Goal: Check status: Check status

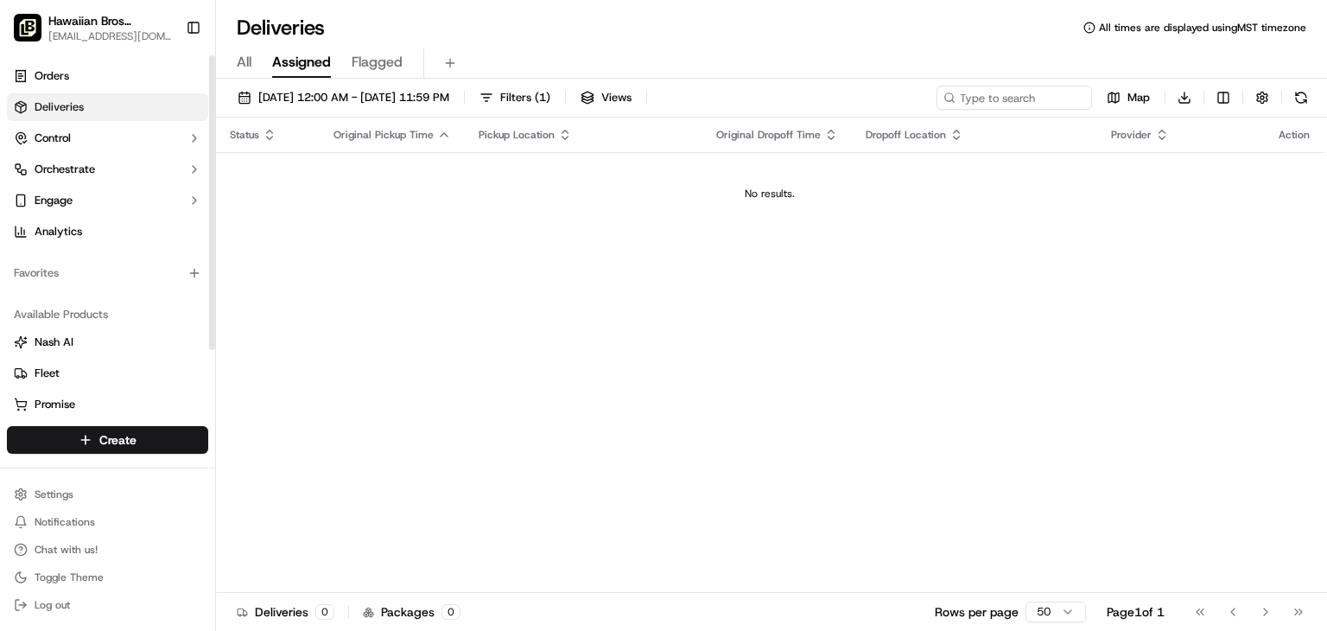
click at [124, 109] on link "Deliveries" at bounding box center [107, 107] width 201 height 28
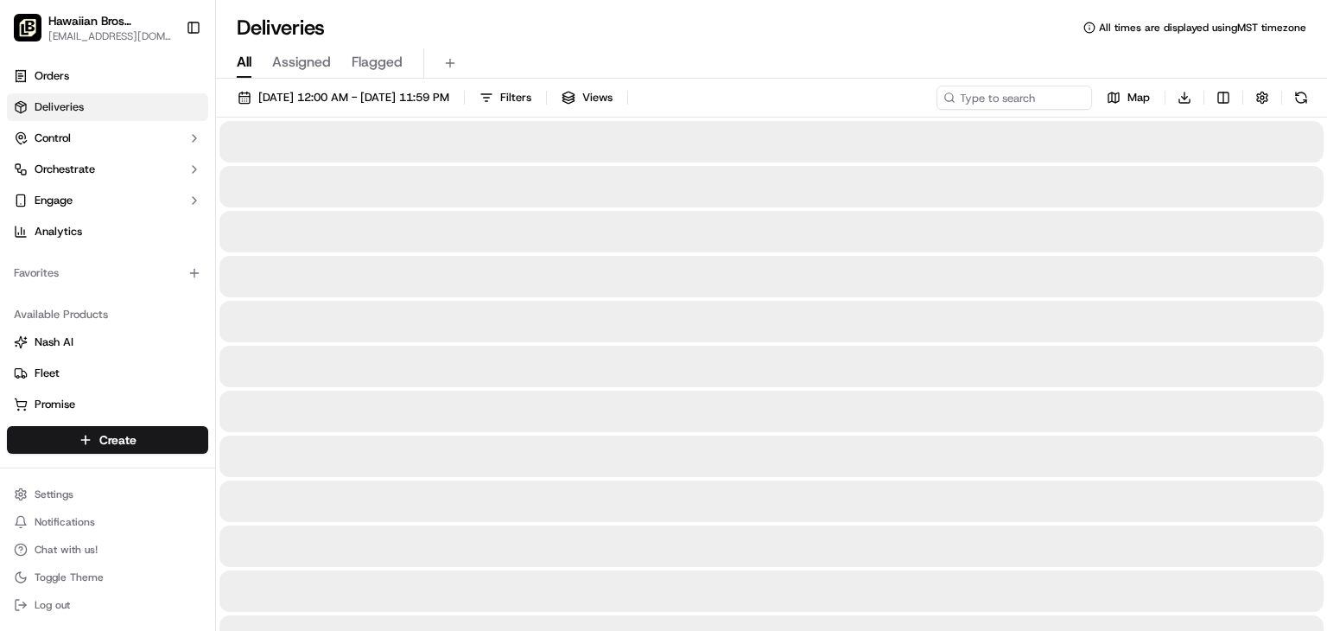
click at [249, 48] on button "All" at bounding box center [244, 62] width 15 height 29
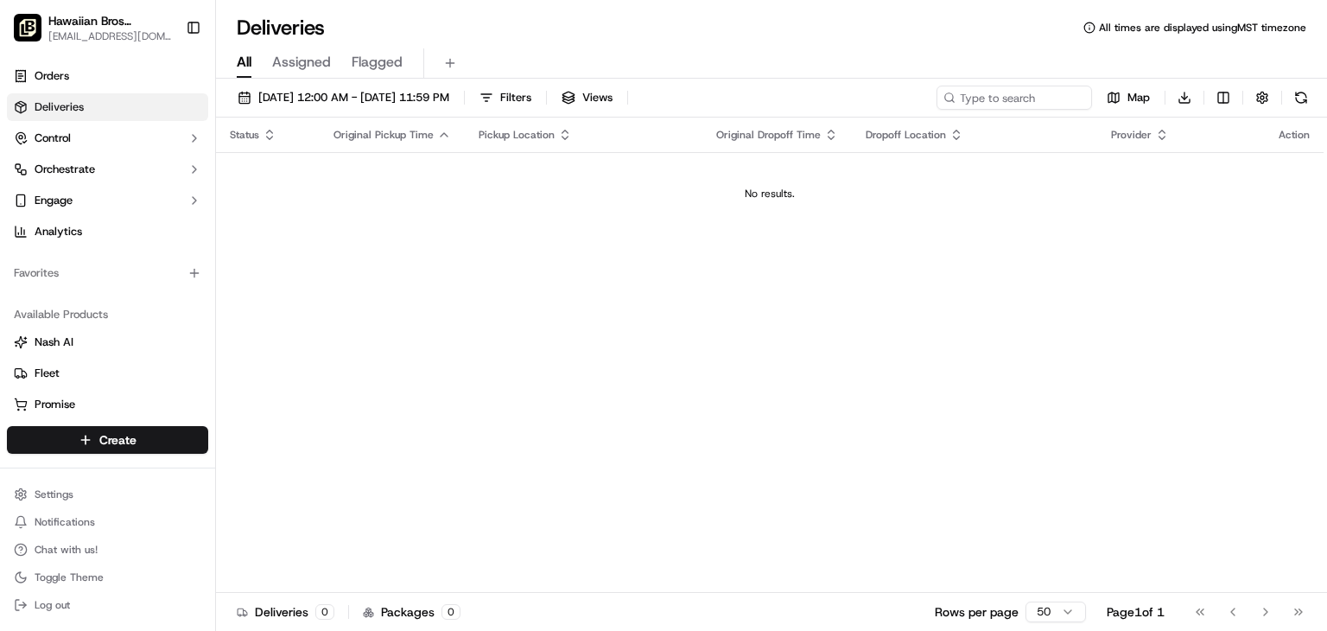
click at [277, 60] on span "Assigned" at bounding box center [301, 62] width 59 height 21
click at [198, 84] on link "Orders" at bounding box center [107, 76] width 201 height 28
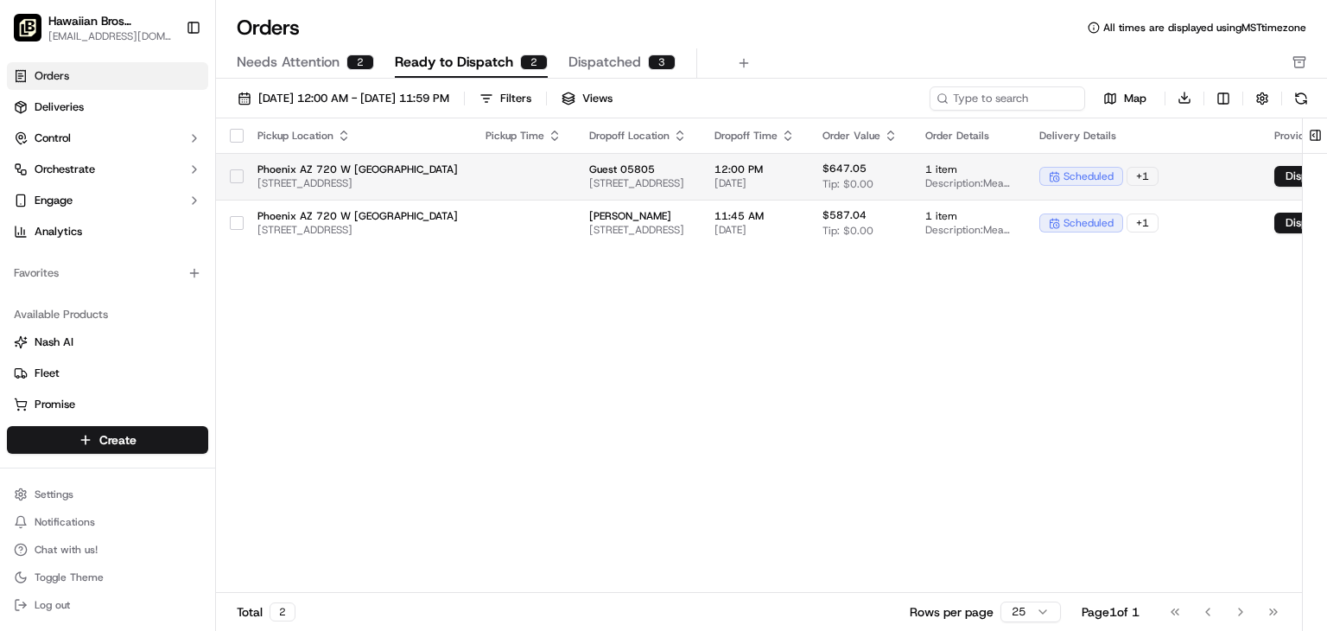
click at [911, 174] on td "$647.05 Tip: $0.00" at bounding box center [860, 176] width 103 height 47
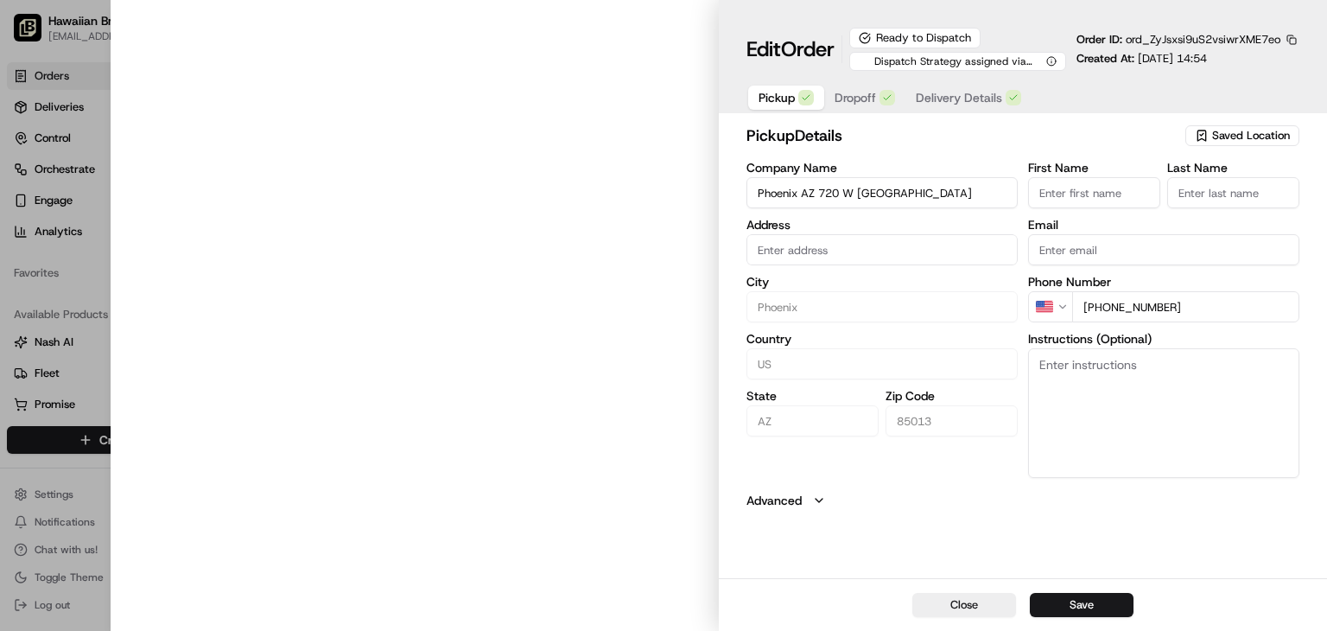
type input "[STREET_ADDRESS]"
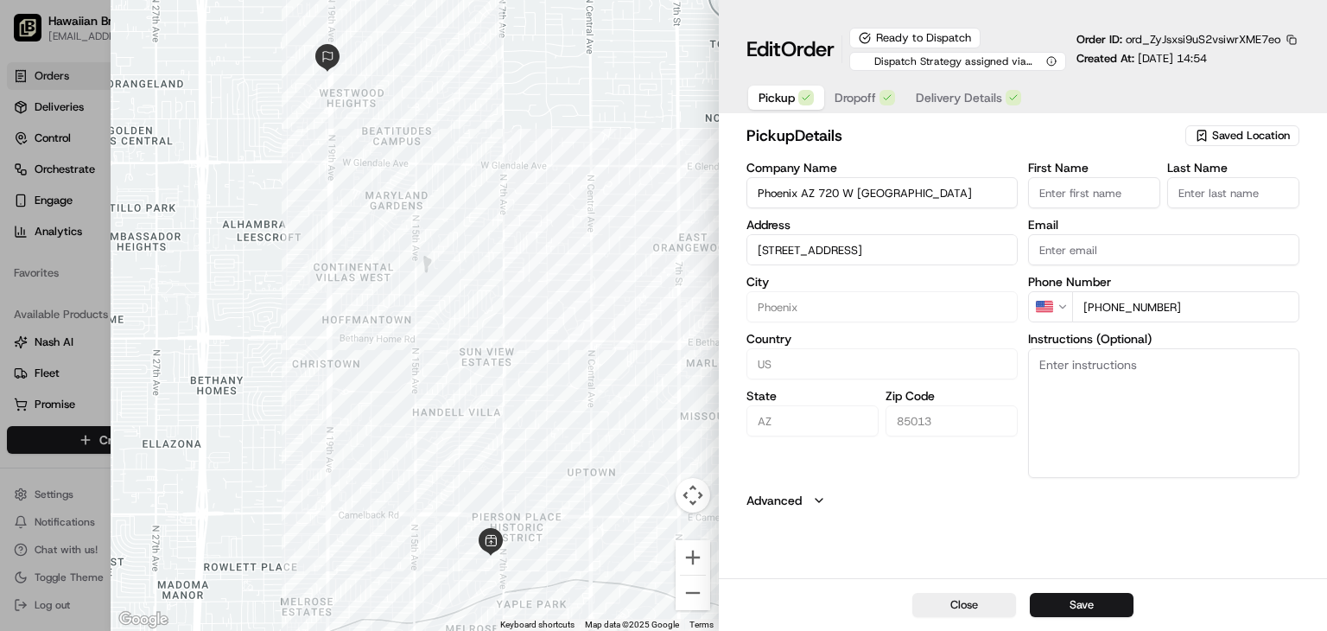
click at [776, 502] on label "Advanced" at bounding box center [773, 500] width 55 height 17
click at [14, 281] on div at bounding box center [663, 315] width 1327 height 631
type input "+1"
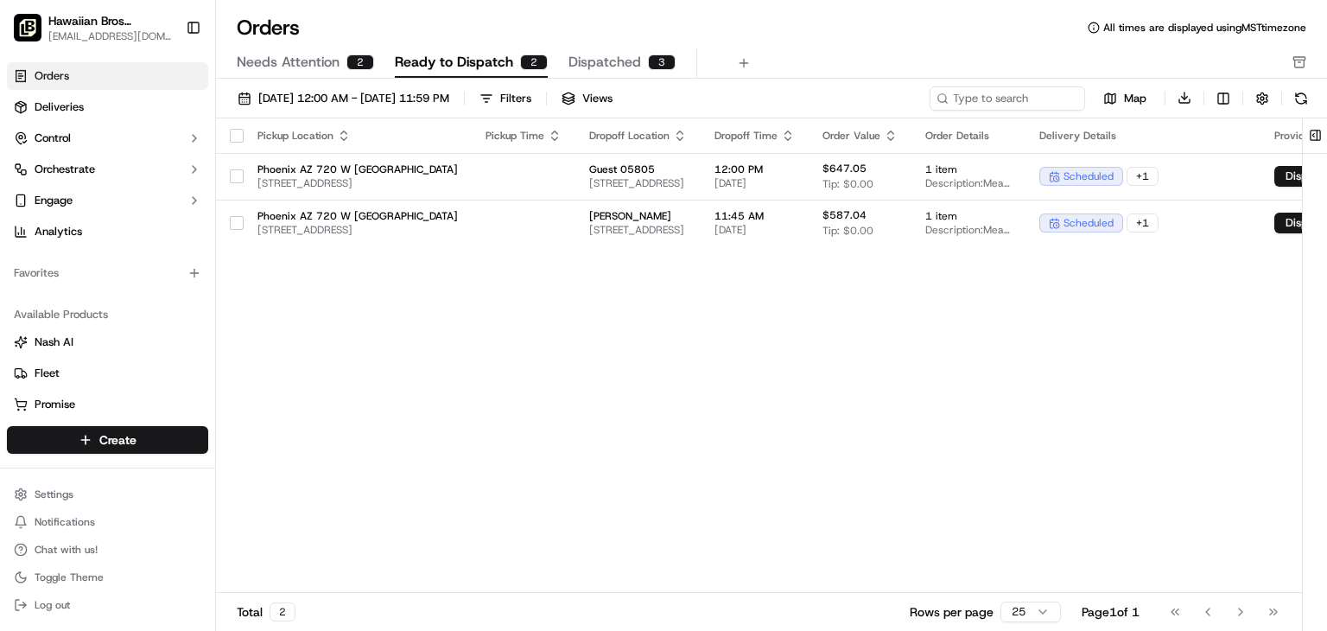
drag, startPoint x: 781, startPoint y: 374, endPoint x: 1019, endPoint y: 346, distance: 239.2
click at [1019, 346] on div "Pickup Location Pickup Time Dropoff Location Dropoff Time Order Value Order Det…" at bounding box center [832, 355] width 1233 height 475
click at [943, 281] on div "Pickup Location Pickup Time Dropoff Location Dropoff Time Order Value Order Det…" at bounding box center [832, 355] width 1233 height 475
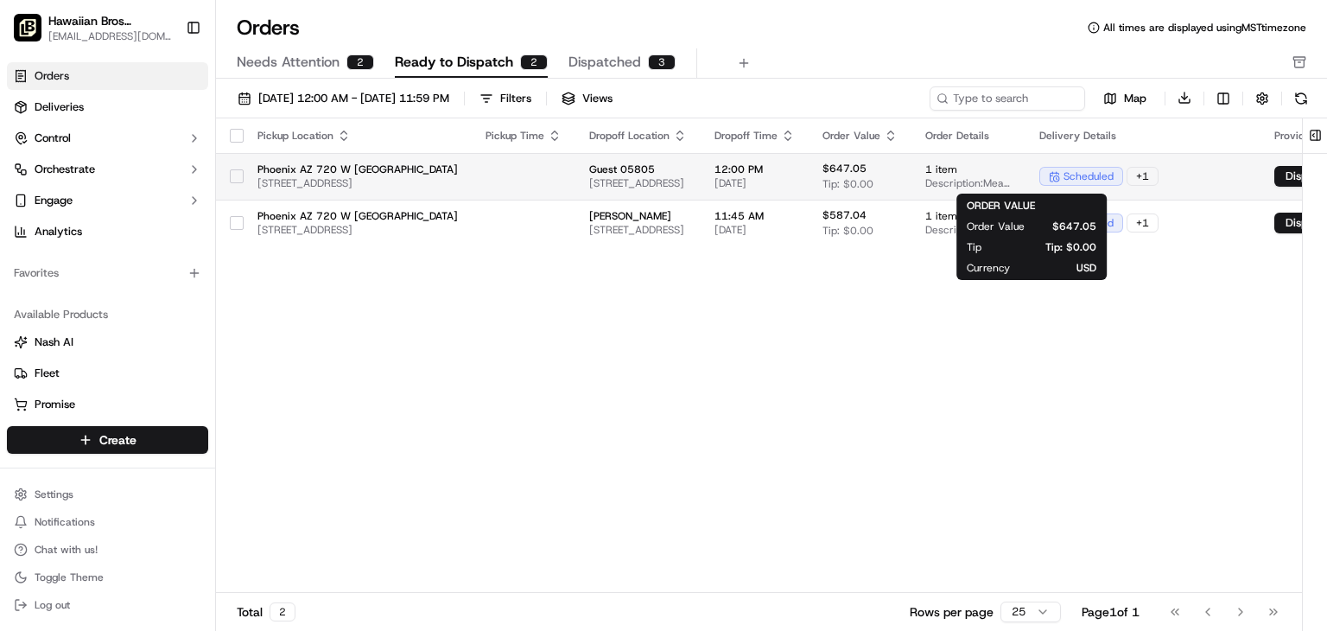
click at [866, 169] on span "$647.05" at bounding box center [844, 169] width 44 height 14
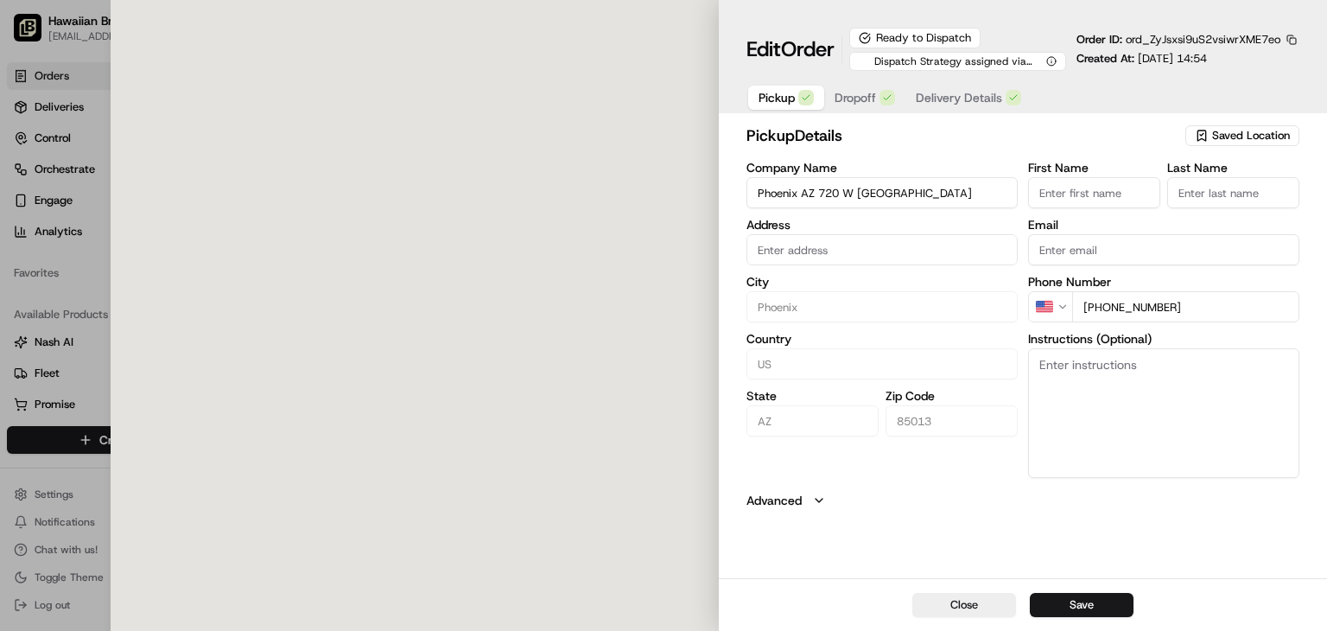
type input "[STREET_ADDRESS]"
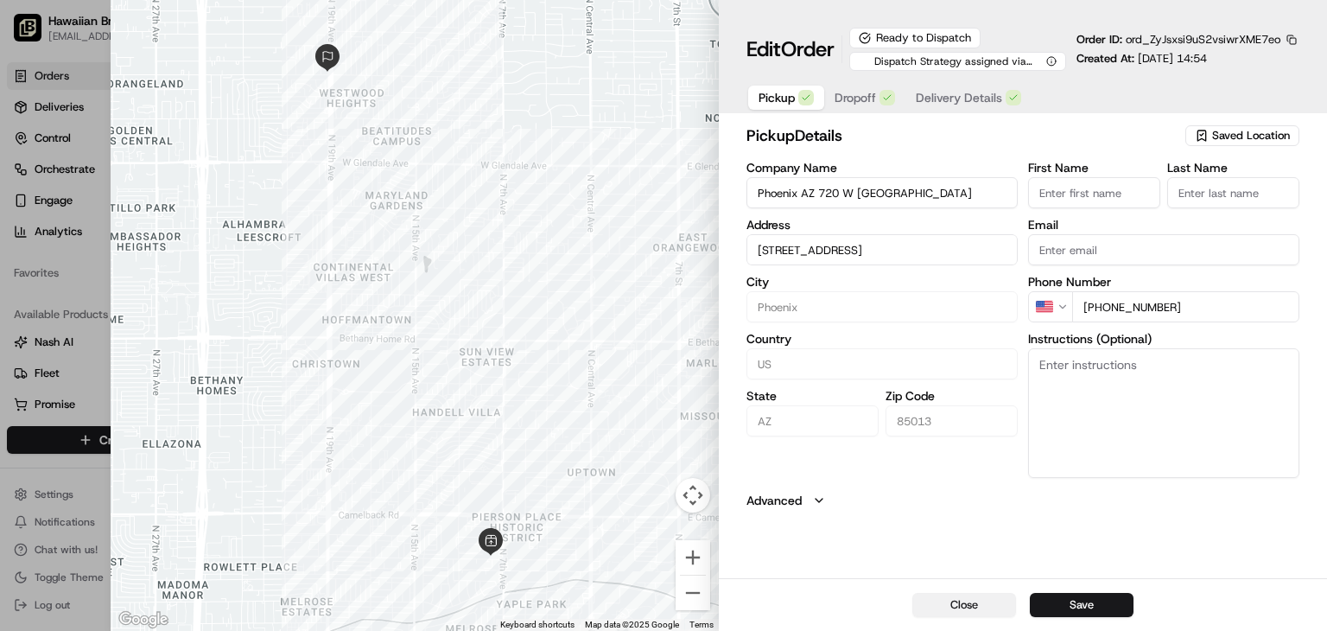
click at [967, 601] on button "Close" at bounding box center [964, 605] width 104 height 24
type input "+1"
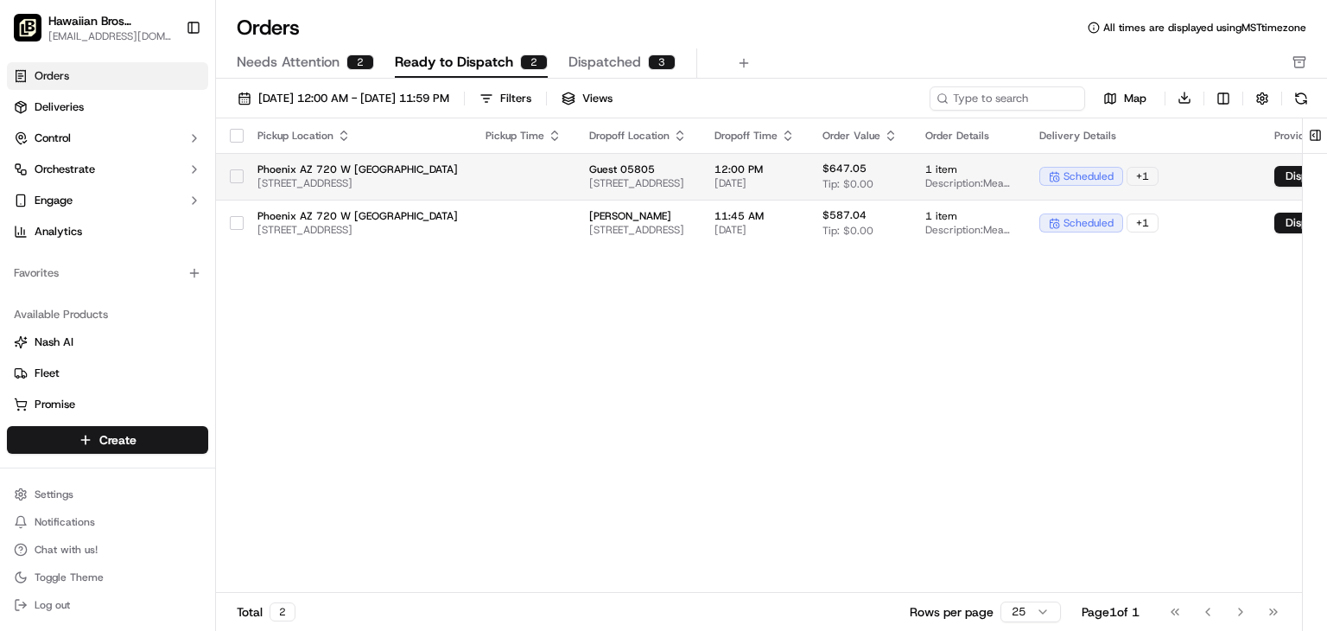
click at [458, 184] on span "[STREET_ADDRESS]" at bounding box center [357, 183] width 200 height 14
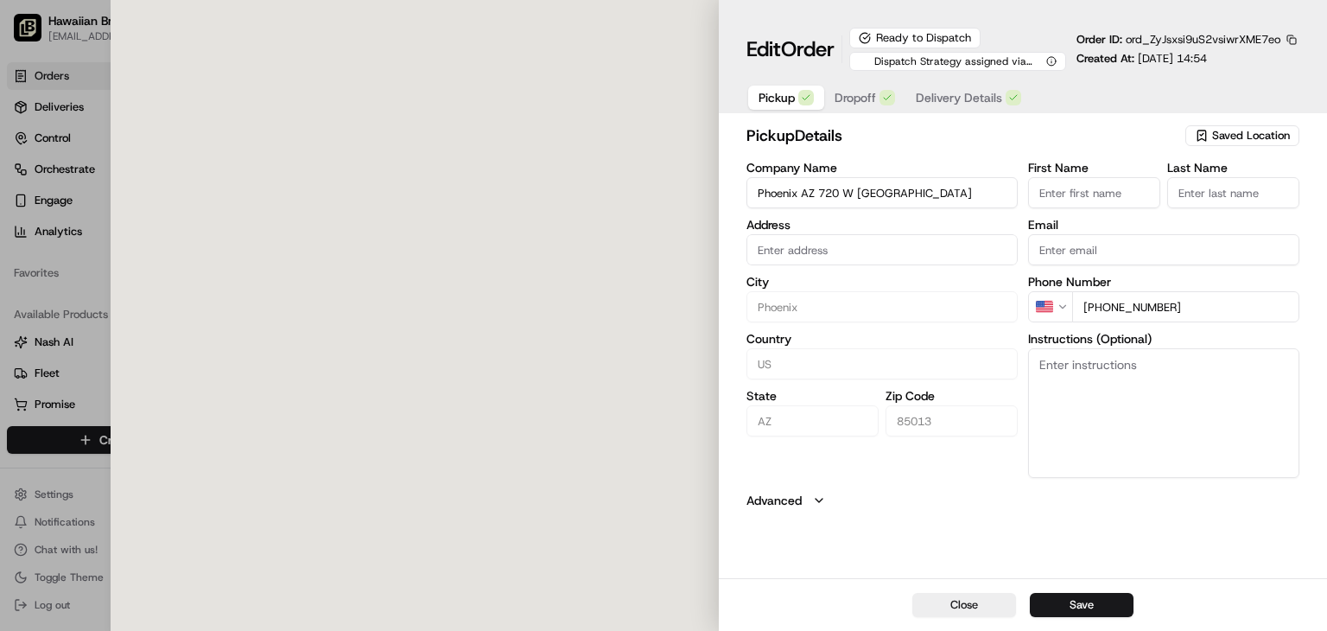
type input "[STREET_ADDRESS]"
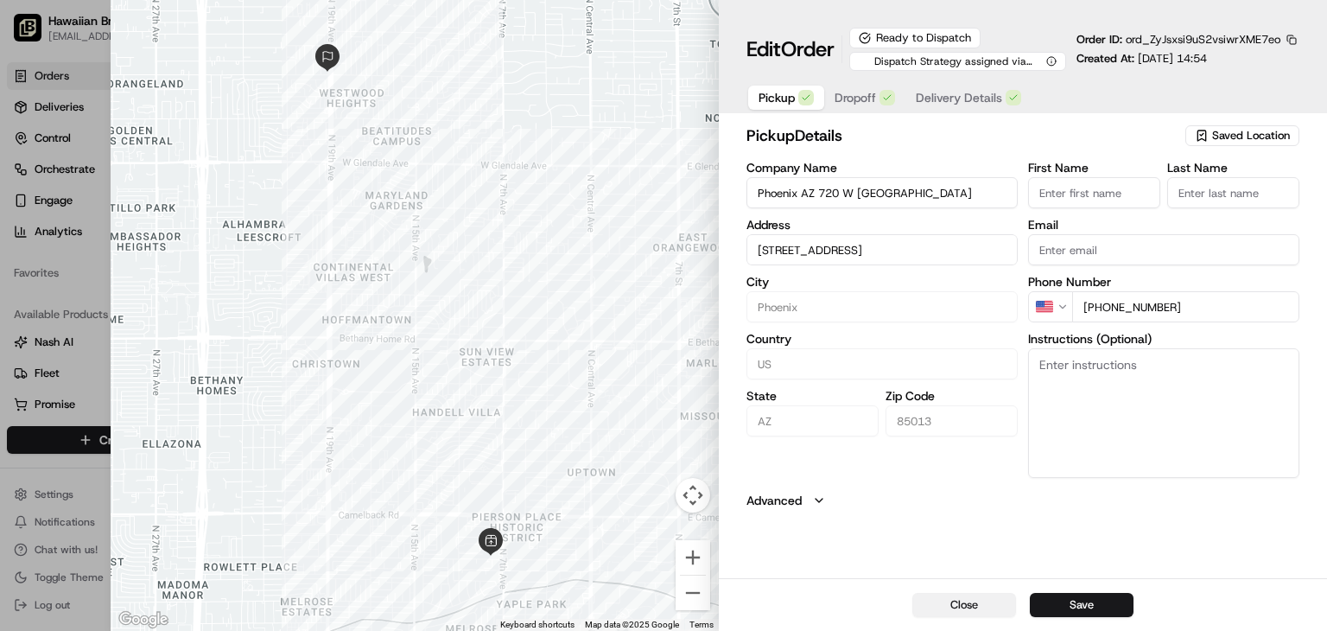
click at [973, 601] on button "Close" at bounding box center [964, 605] width 104 height 24
type input "+1"
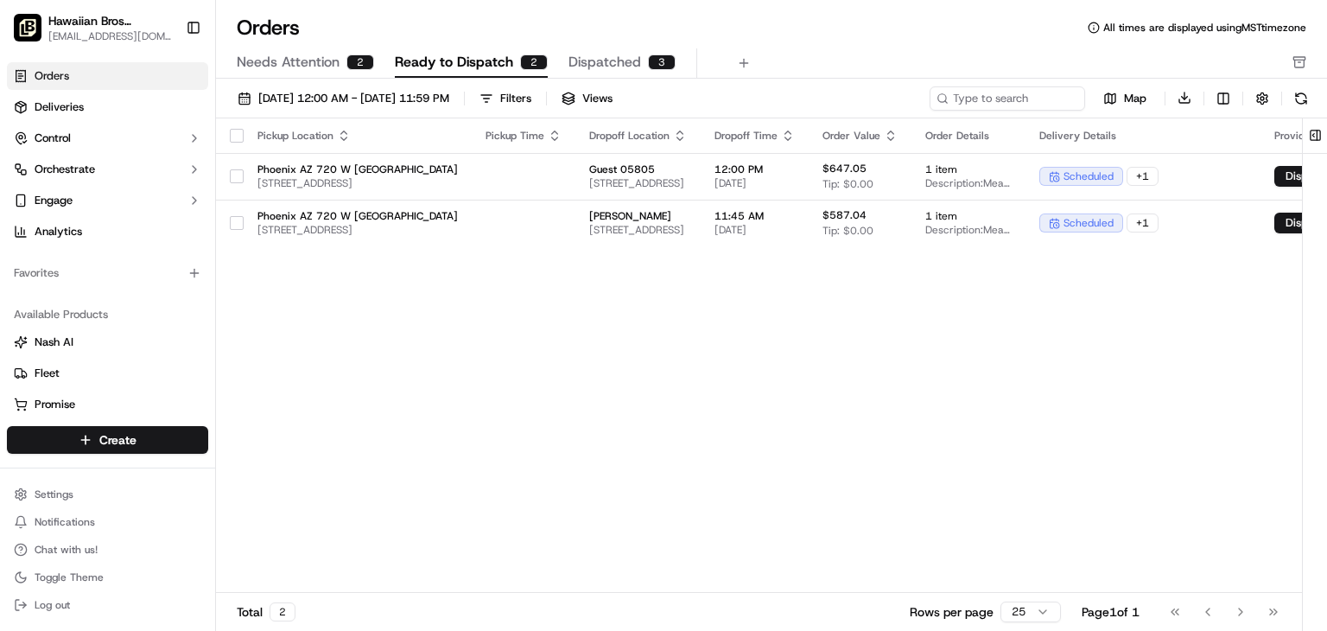
click at [639, 60] on button "Dispatched 3" at bounding box center [621, 62] width 107 height 29
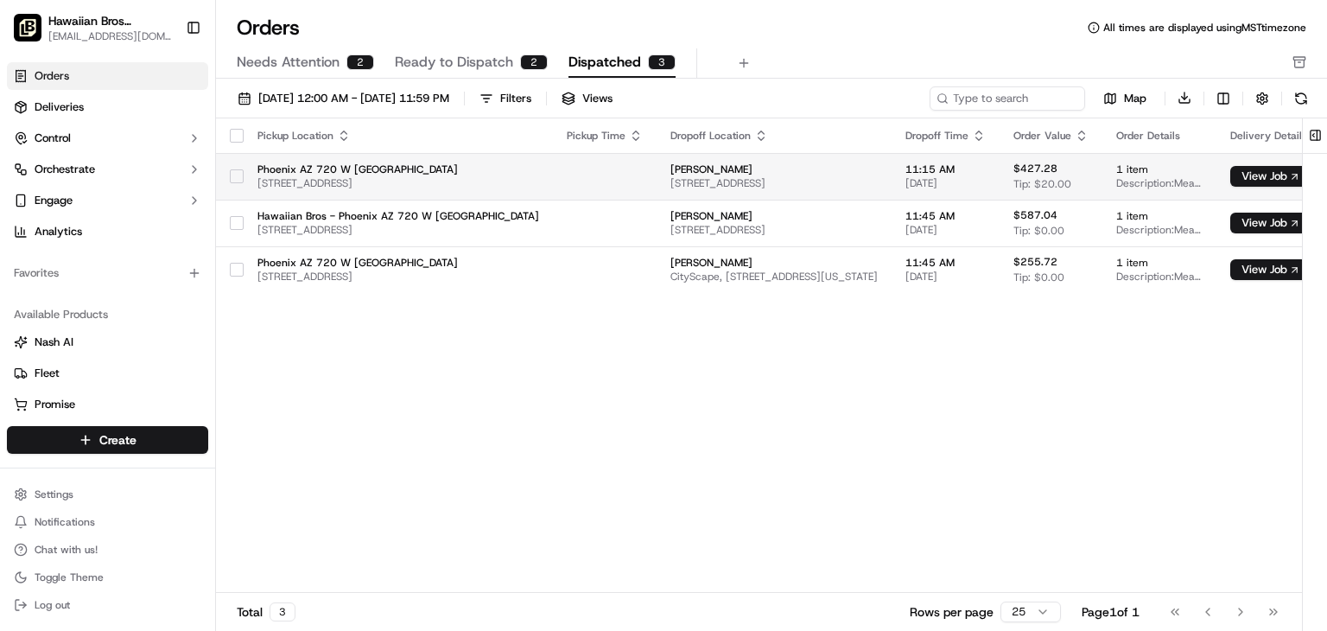
click at [407, 181] on span "[STREET_ADDRESS]" at bounding box center [398, 183] width 282 height 14
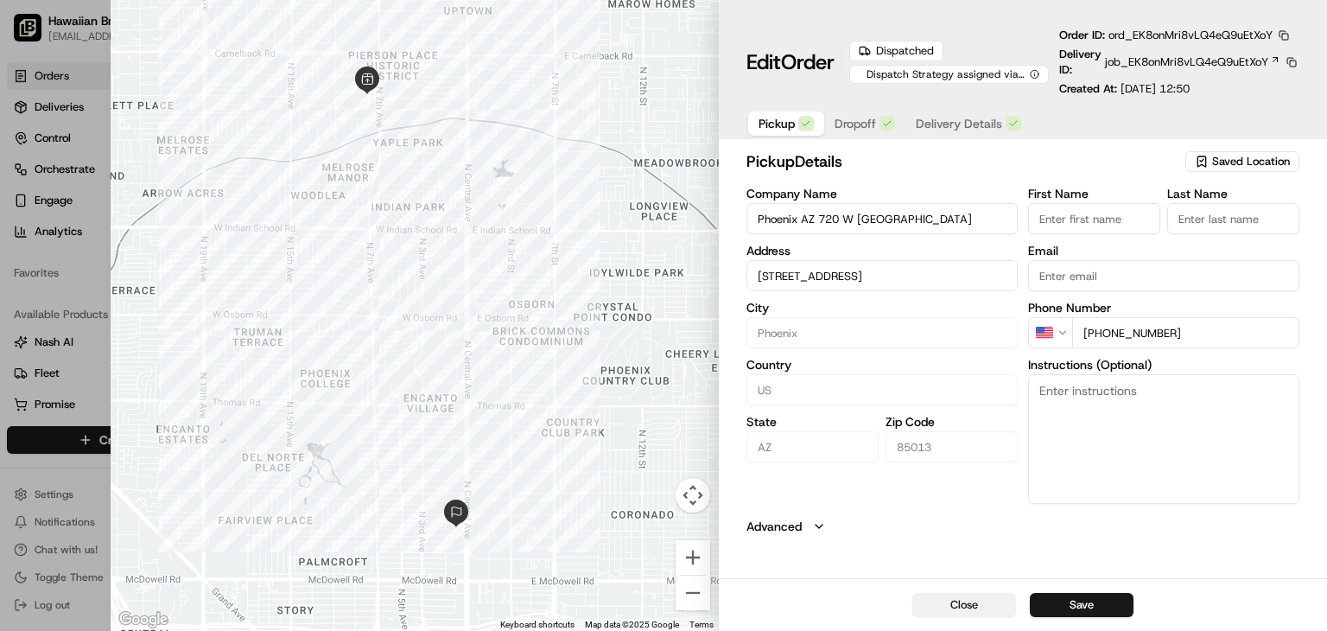
click at [981, 596] on button "Close" at bounding box center [964, 605] width 104 height 24
type input "+1"
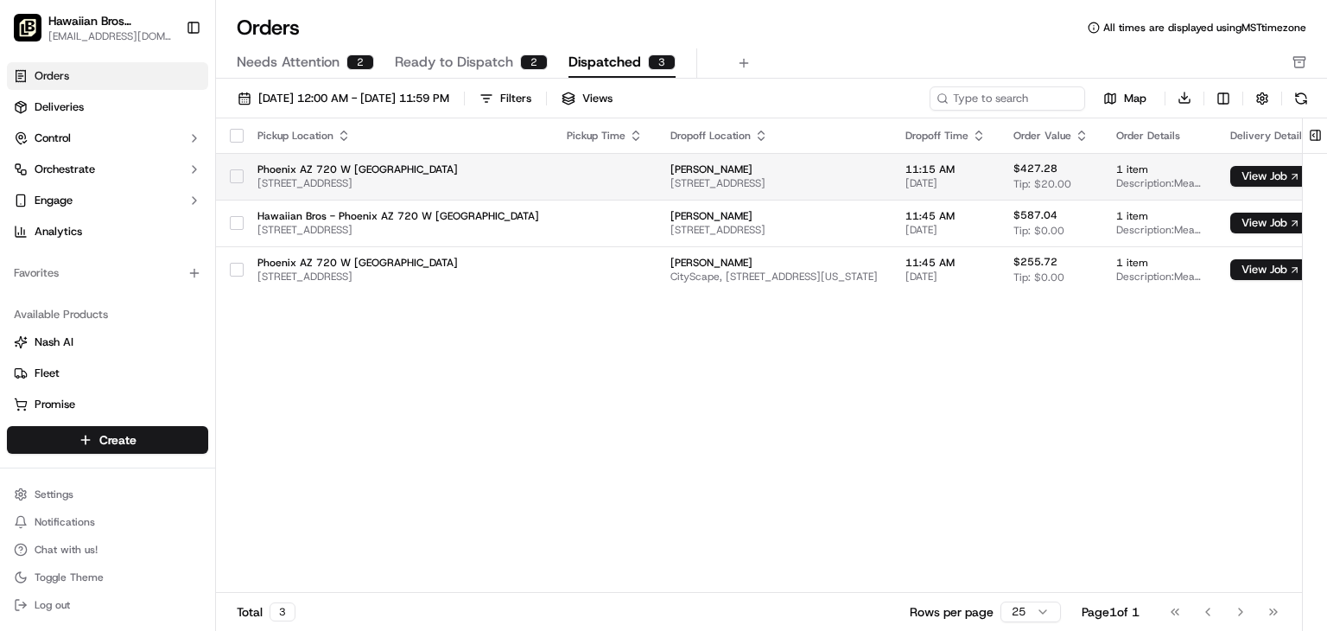
click at [567, 183] on td at bounding box center [605, 176] width 104 height 47
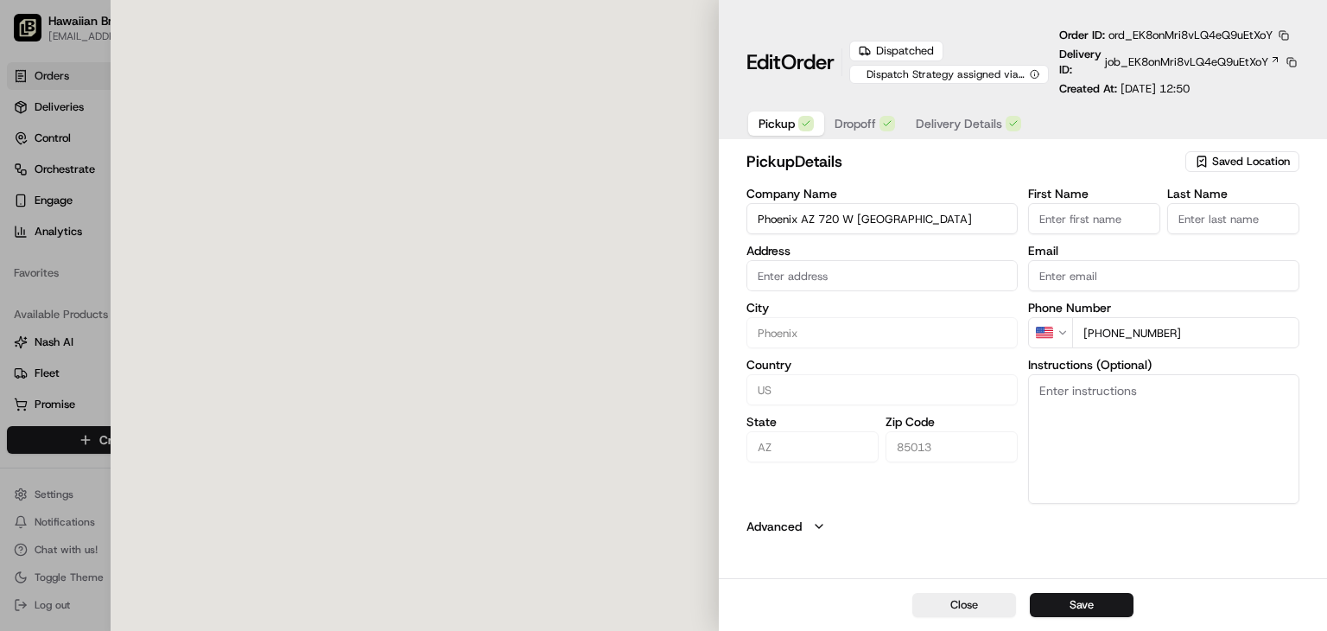
type input "[STREET_ADDRESS]"
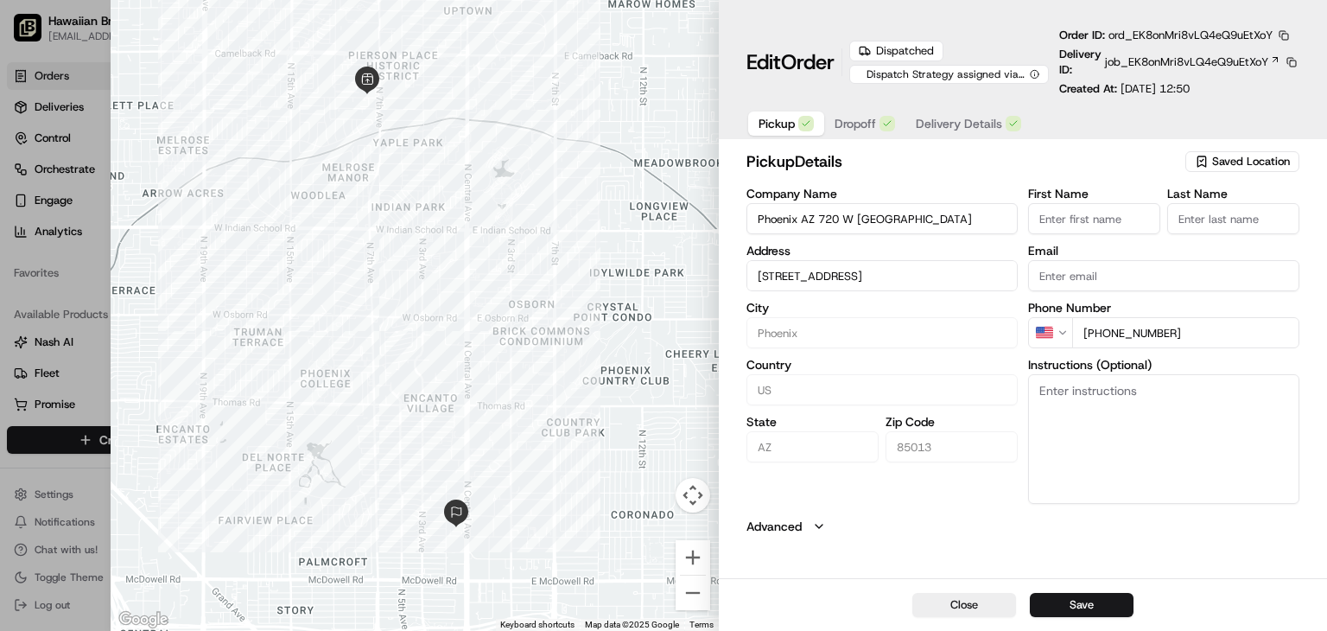
click at [85, 293] on div at bounding box center [663, 315] width 1327 height 631
type input "+1"
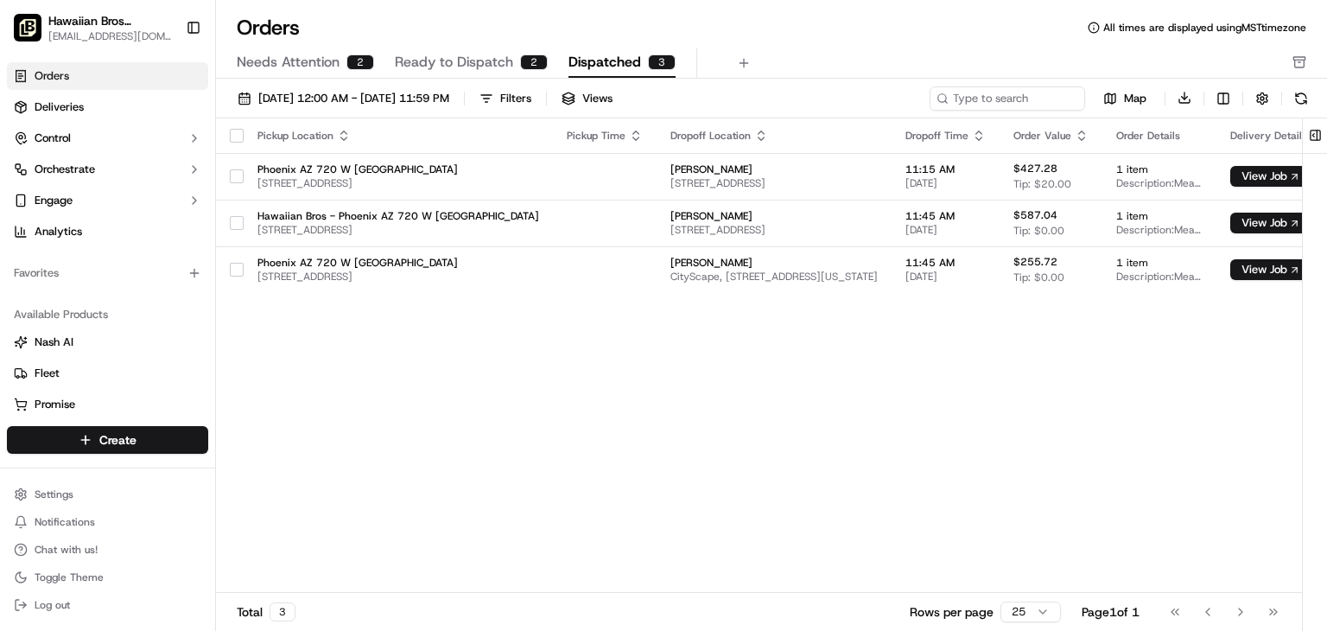
click at [488, 49] on button "Ready to Dispatch 2" at bounding box center [471, 62] width 153 height 29
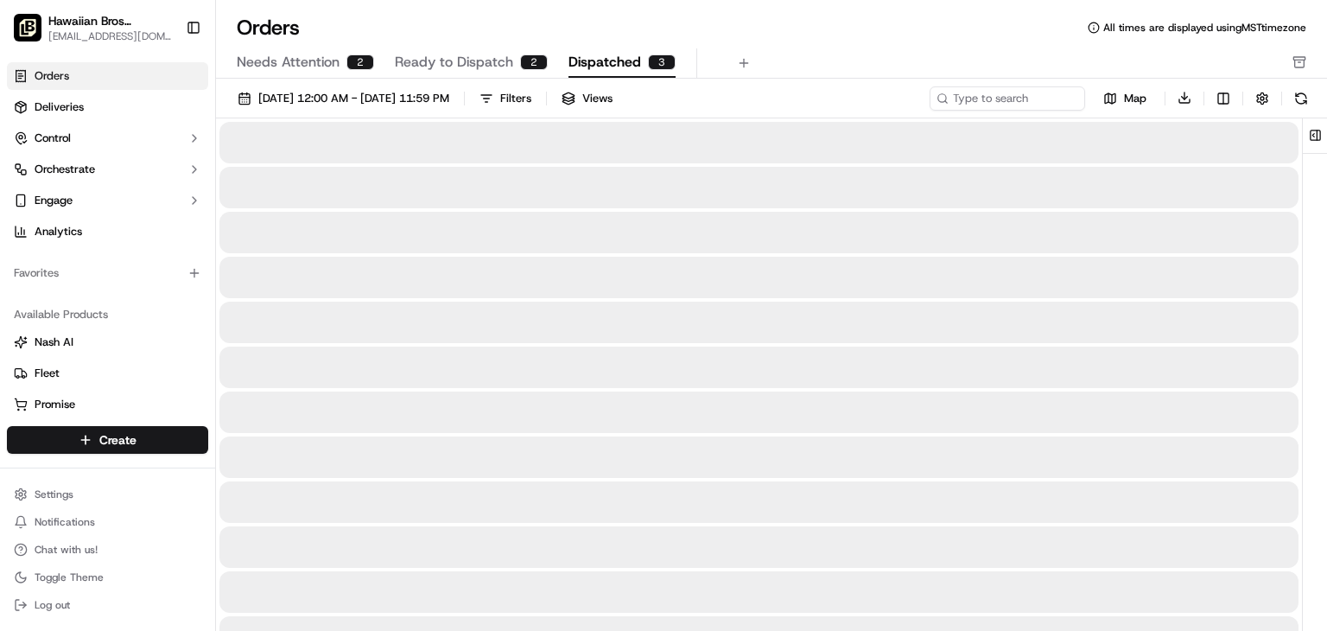
click at [591, 59] on span "Dispatched" at bounding box center [604, 62] width 73 height 21
click at [494, 63] on span "Ready to Dispatch" at bounding box center [454, 62] width 118 height 21
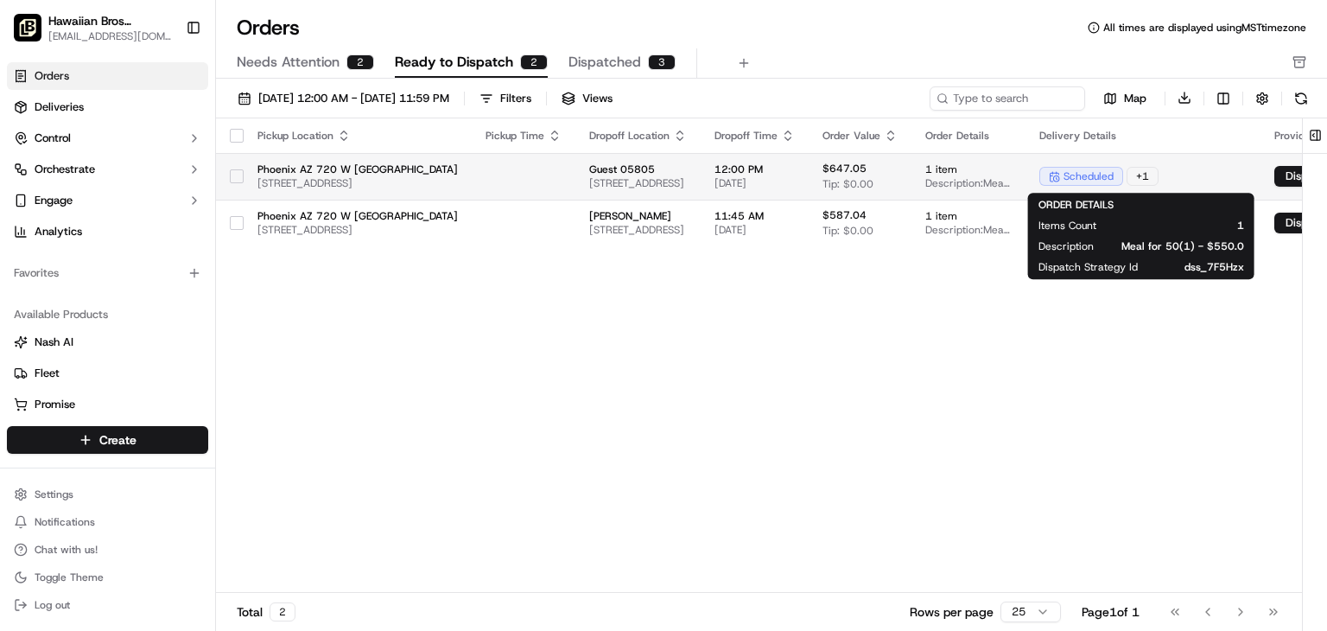
click at [1012, 174] on span "1 item" at bounding box center [968, 169] width 86 height 14
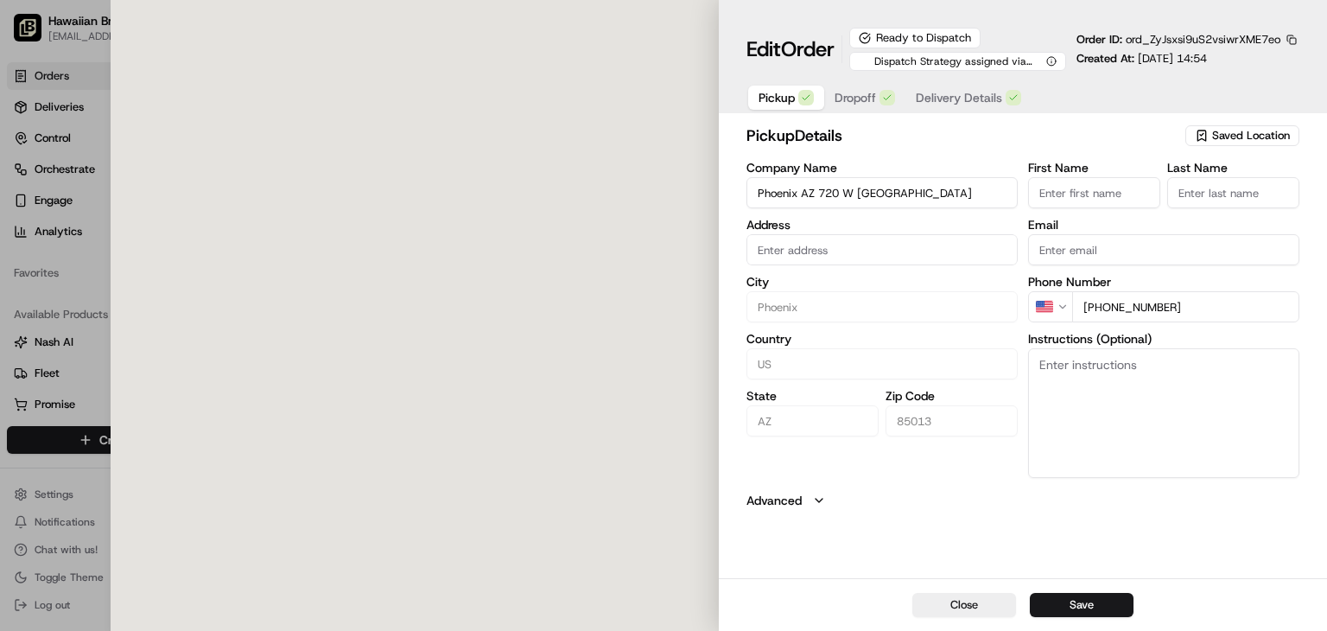
type input "[STREET_ADDRESS]"
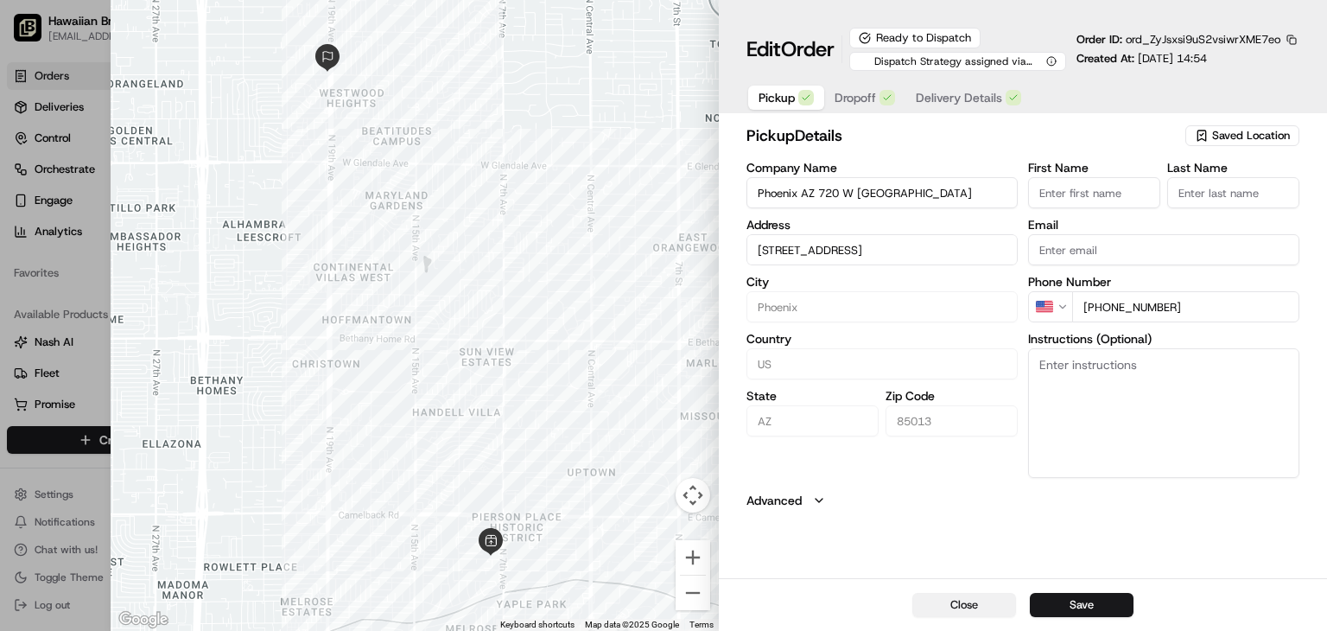
click at [933, 611] on button "Close" at bounding box center [964, 605] width 104 height 24
type input "+1"
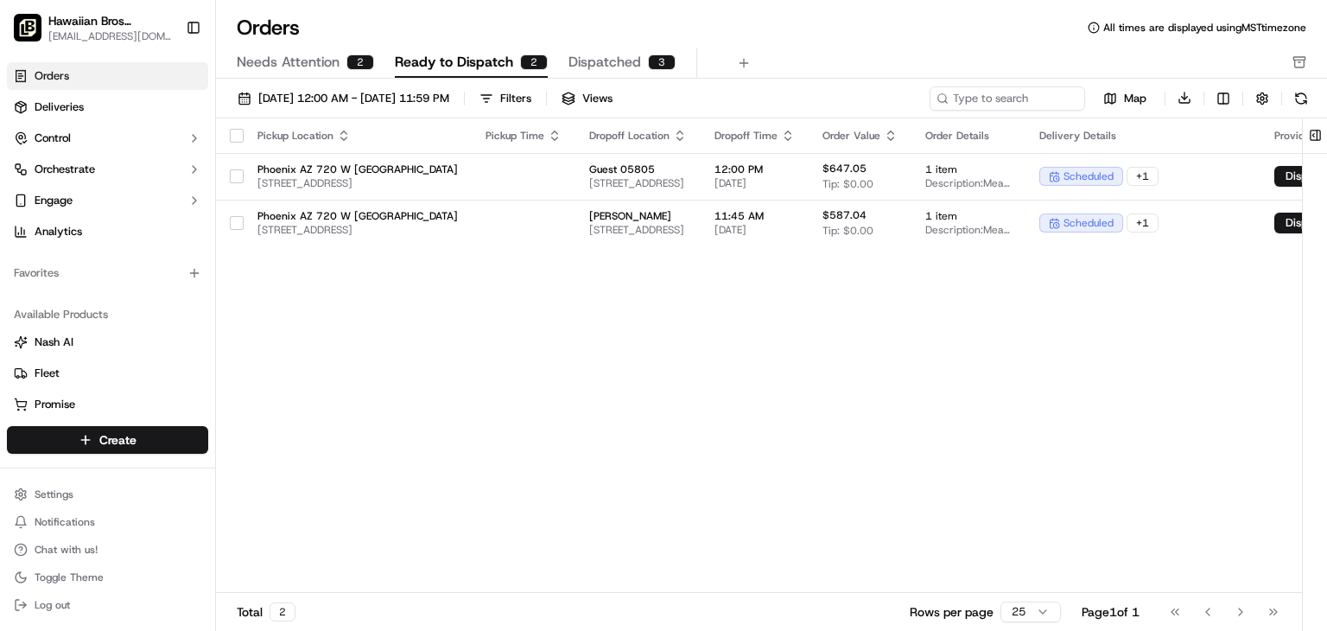
click at [574, 56] on span "Dispatched" at bounding box center [604, 62] width 73 height 21
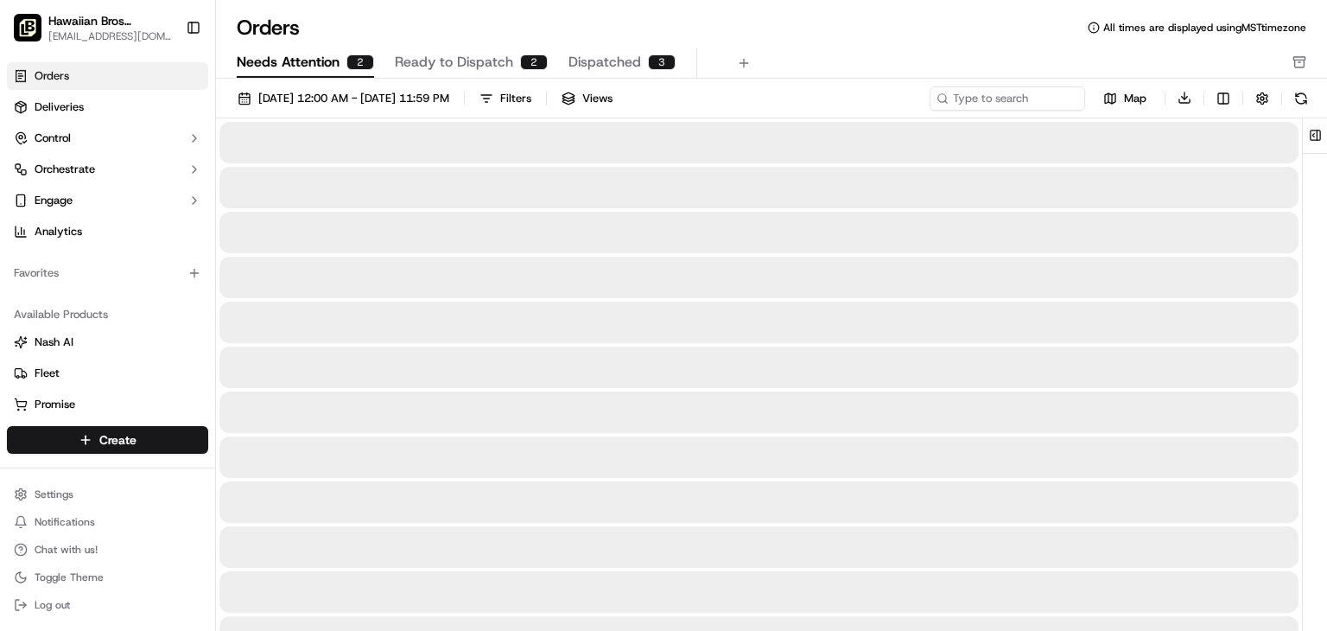
click at [343, 67] on button "Needs Attention 2" at bounding box center [305, 62] width 137 height 29
click at [454, 62] on span "Ready to Dispatch" at bounding box center [454, 62] width 118 height 21
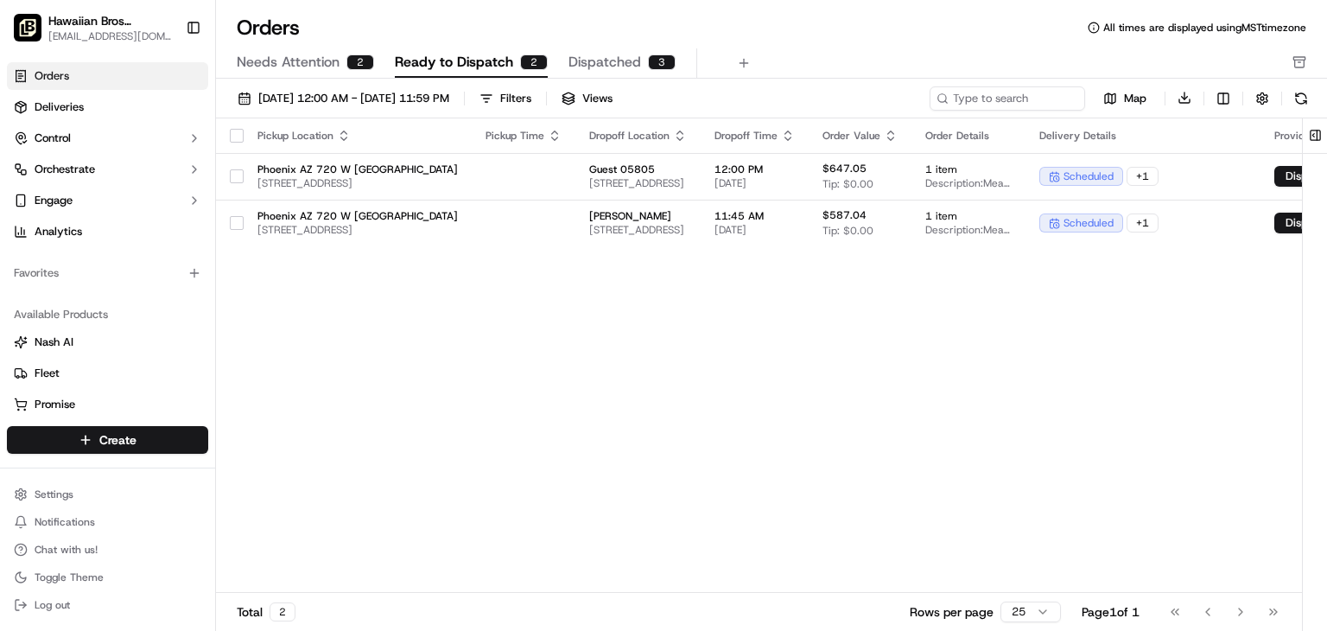
click at [579, 53] on span "Dispatched" at bounding box center [604, 62] width 73 height 21
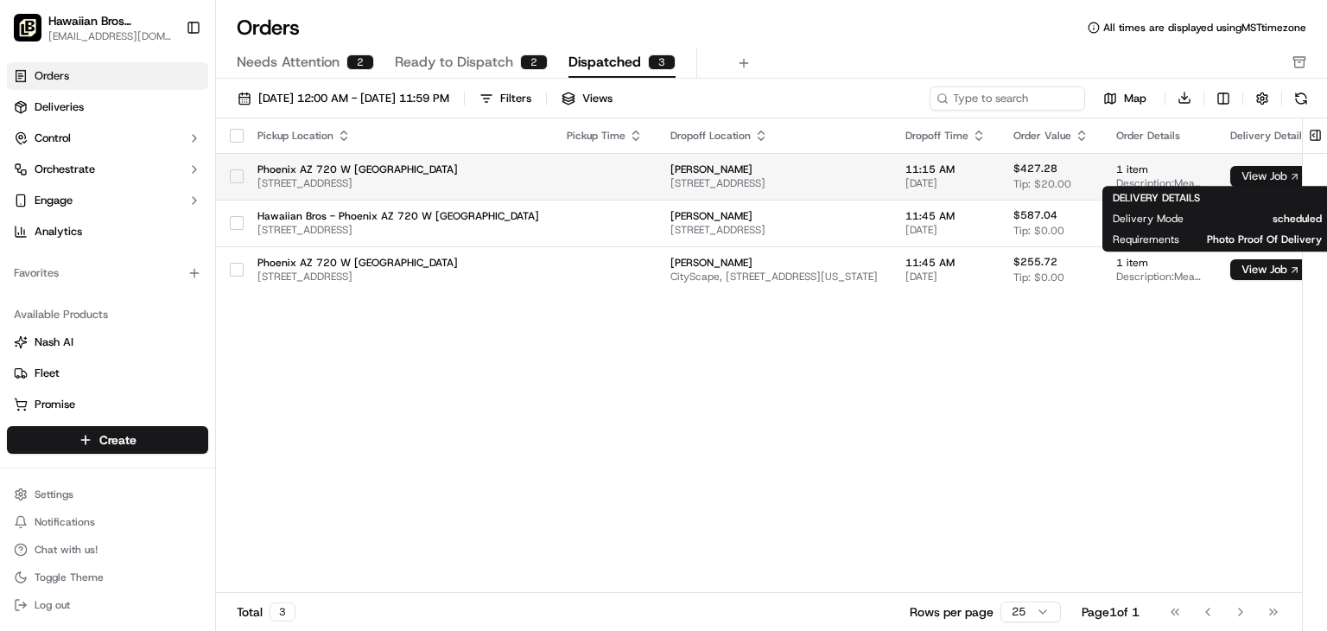
click at [1286, 181] on body "Hawaiian Bros (Phoenix_AZ_720 W. Highland) store0078@hawaiianbros.com Toggle Si…" at bounding box center [663, 315] width 1327 height 631
click at [1279, 180] on button "View Job" at bounding box center [1270, 176] width 81 height 21
